Goal: Task Accomplishment & Management: Manage account settings

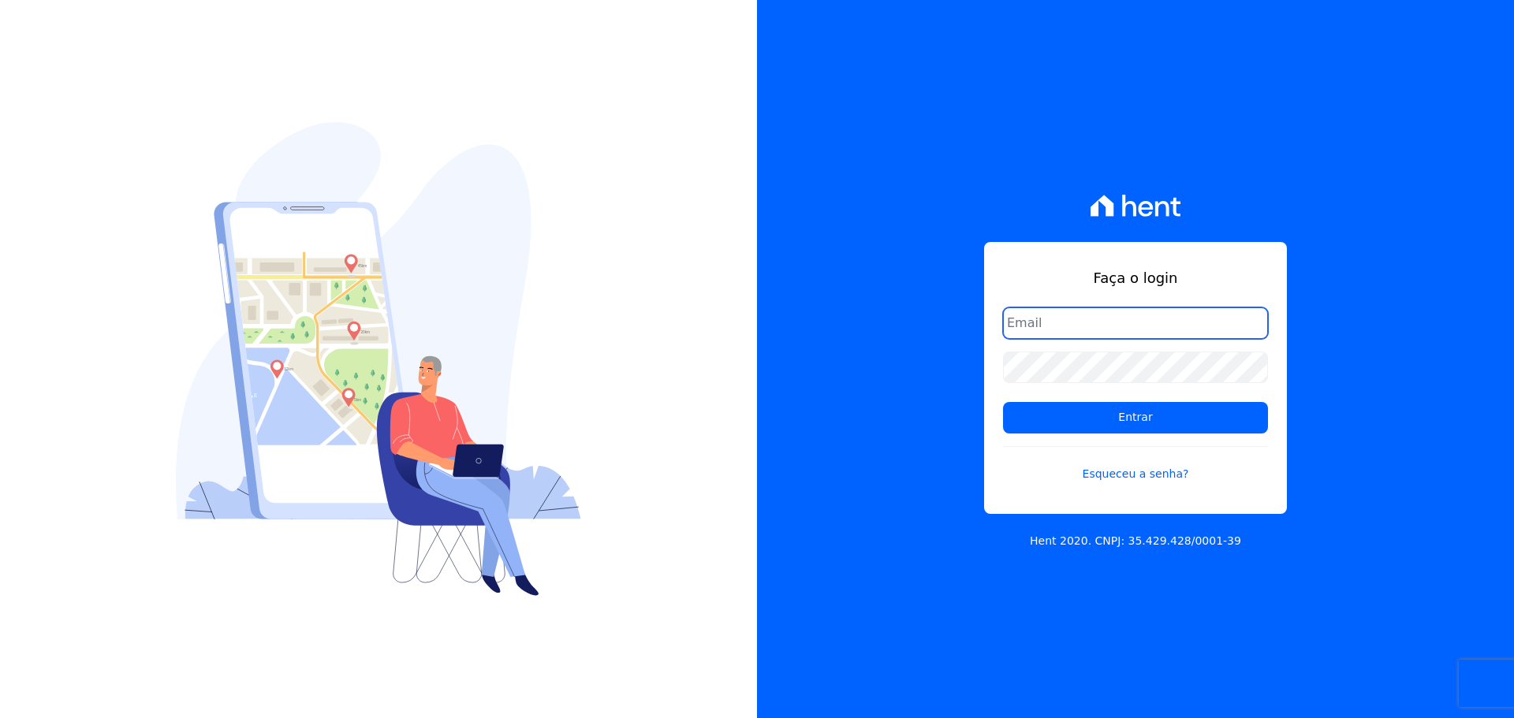
type input "[PERSON_NAME][EMAIL_ADDRESS][DOMAIN_NAME]"
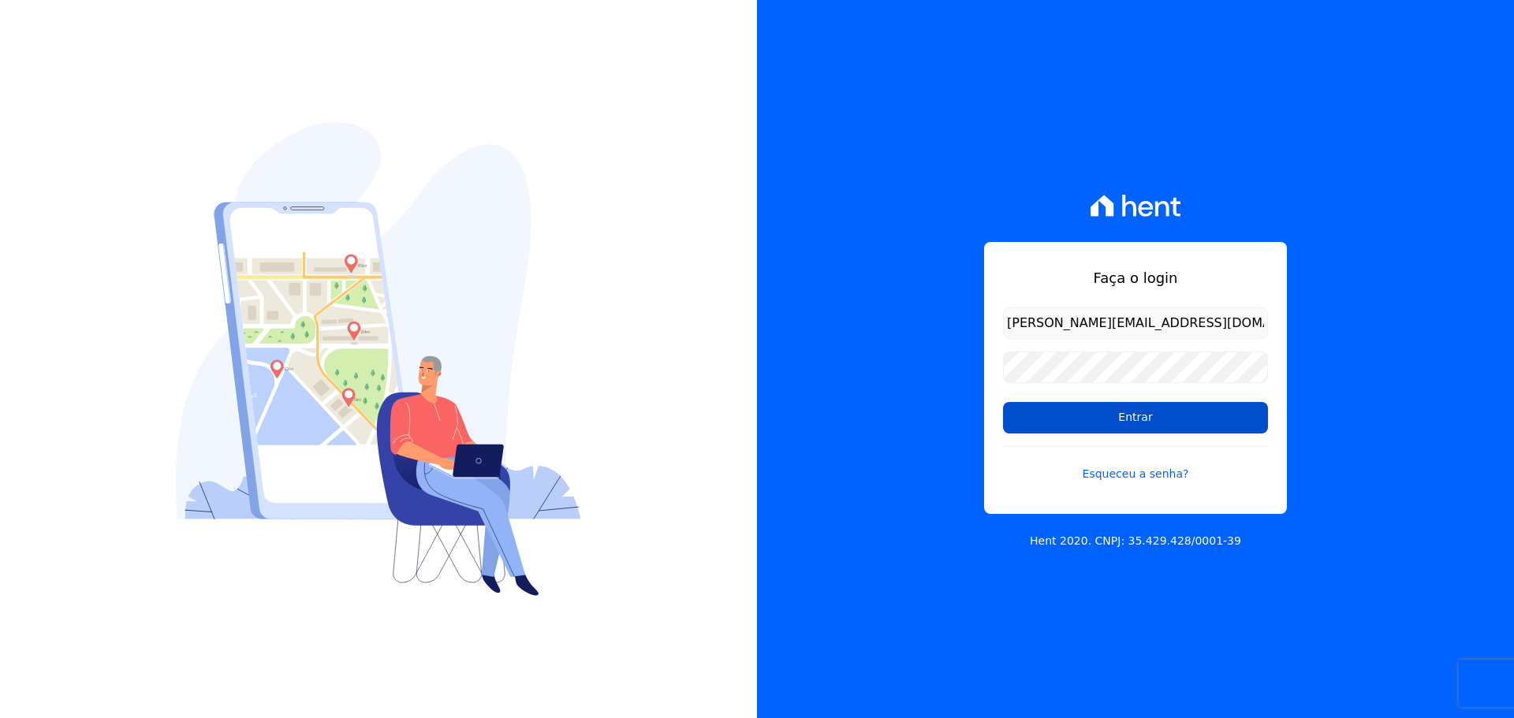
click at [1101, 422] on input "Entrar" at bounding box center [1135, 418] width 265 height 32
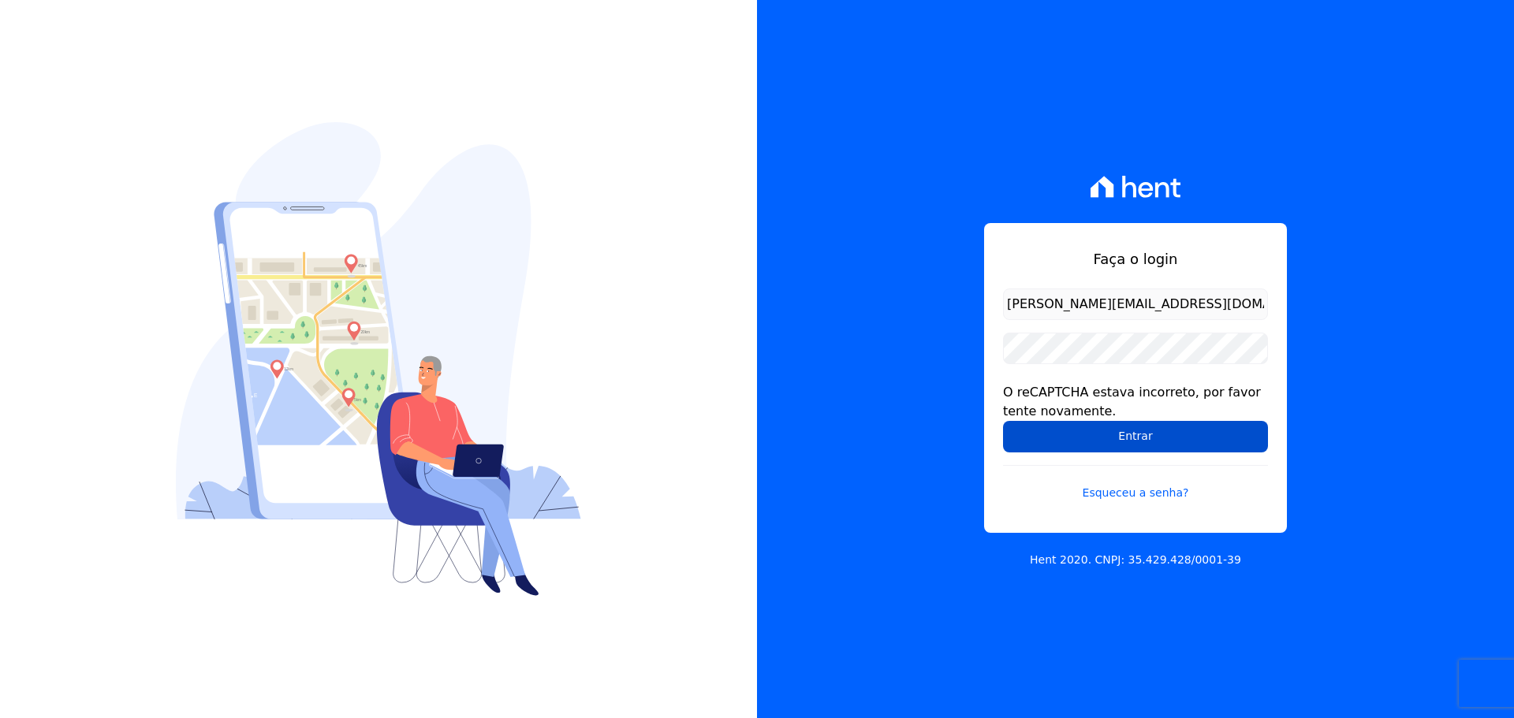
click at [1145, 430] on input "Entrar" at bounding box center [1135, 437] width 265 height 32
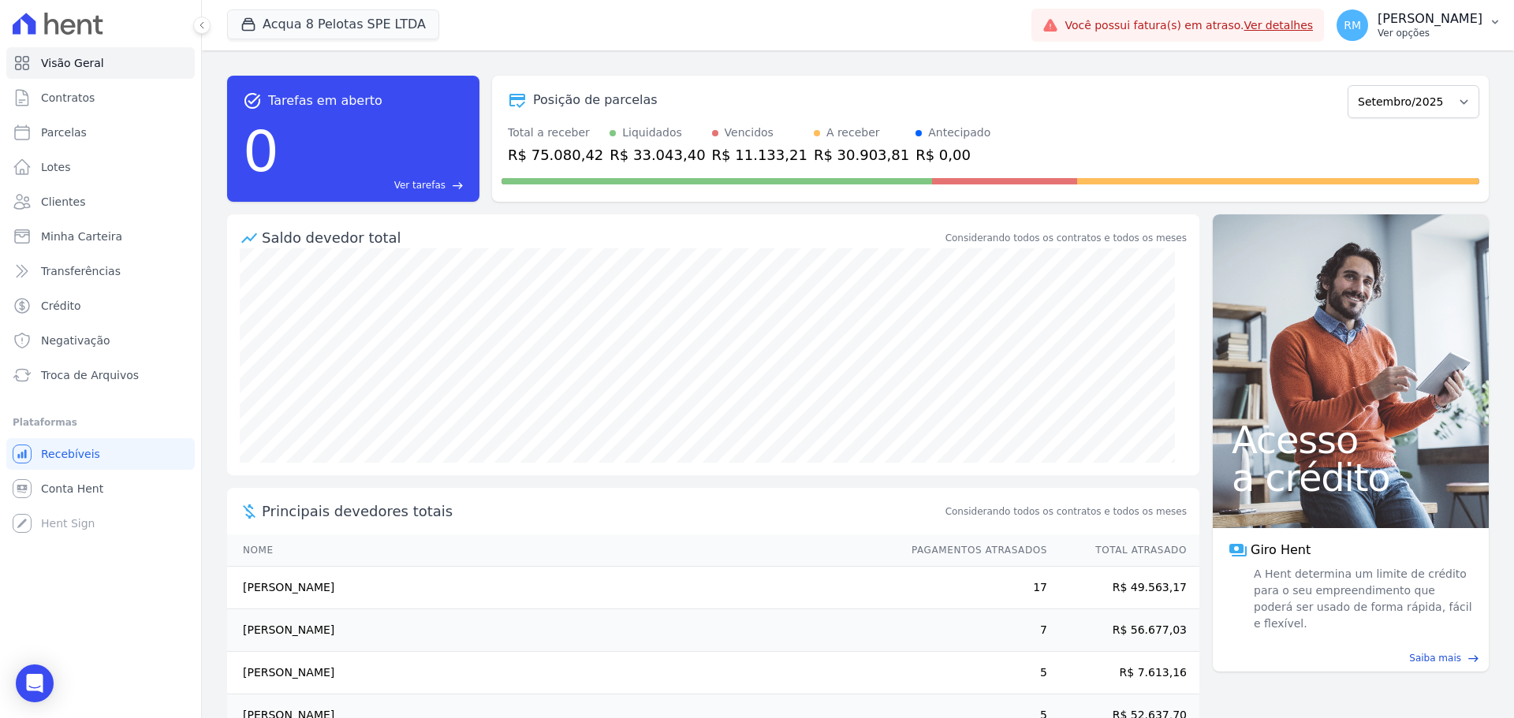
click at [1459, 23] on p "[PERSON_NAME]" at bounding box center [1429, 19] width 105 height 16
